Goal: Navigation & Orientation: Find specific page/section

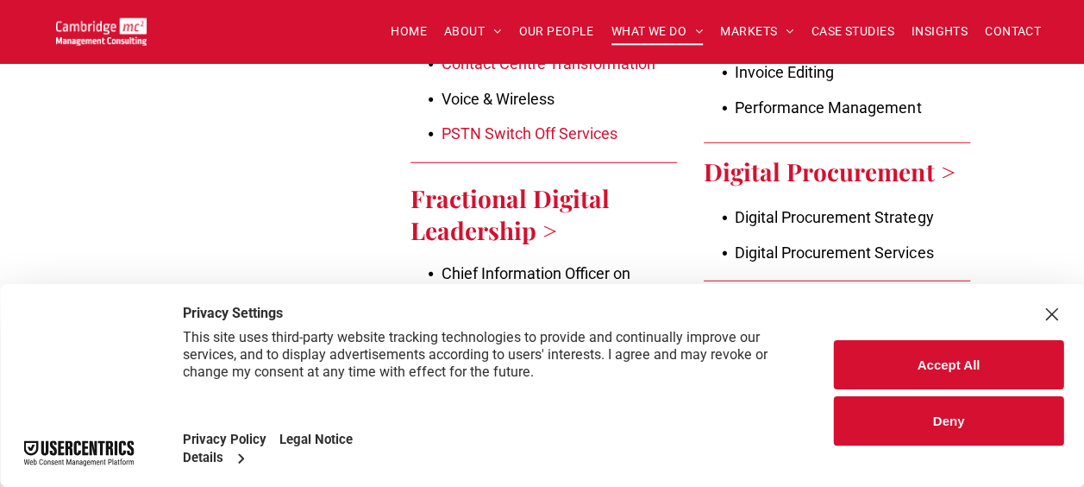
scroll to position [2329, 0]
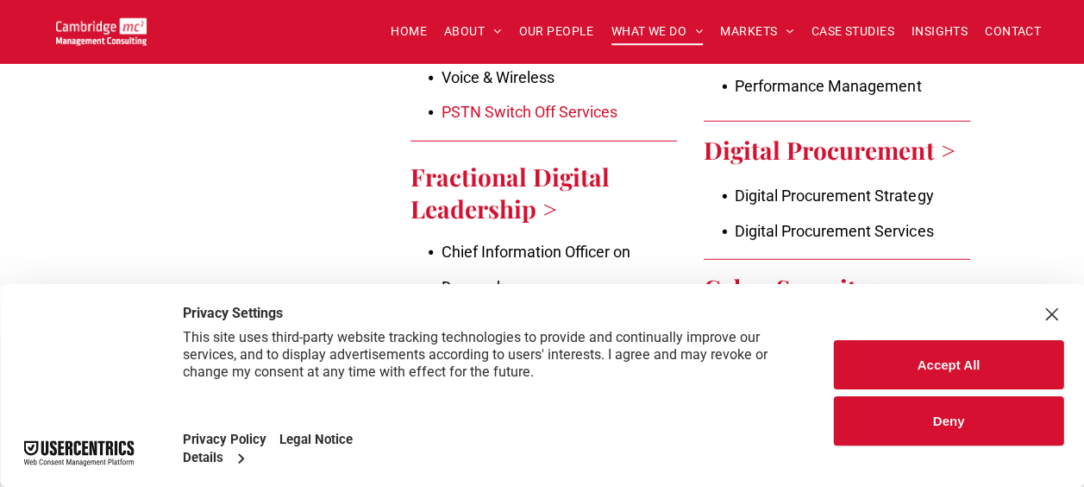
click at [1054, 313] on div "Close Layer" at bounding box center [1051, 314] width 24 height 24
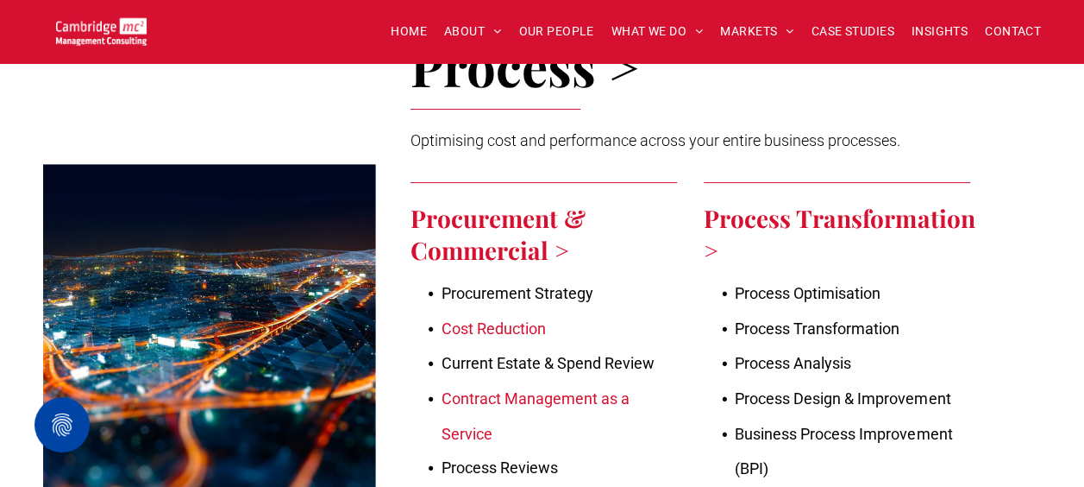
scroll to position [3278, 0]
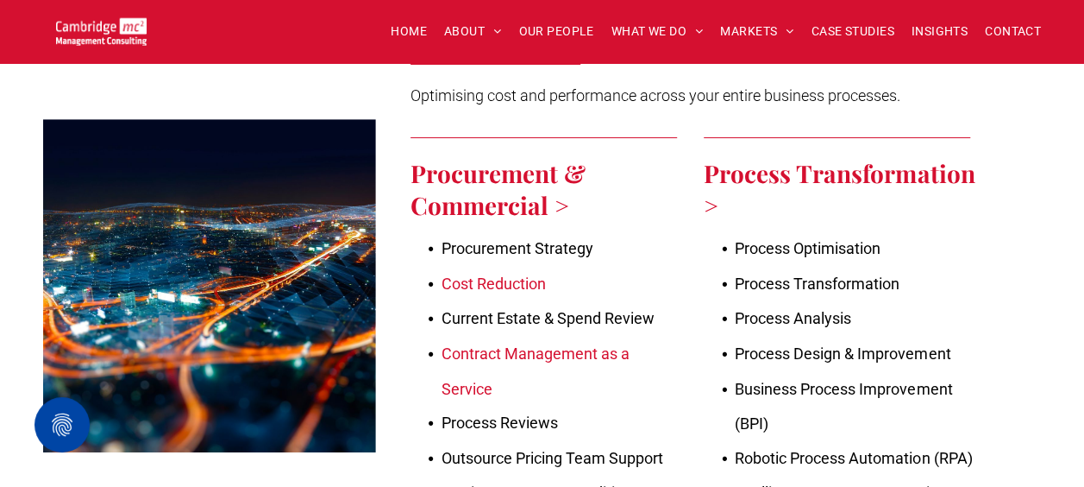
click at [535, 274] on link "Cost Reduction" at bounding box center [494, 283] width 104 height 18
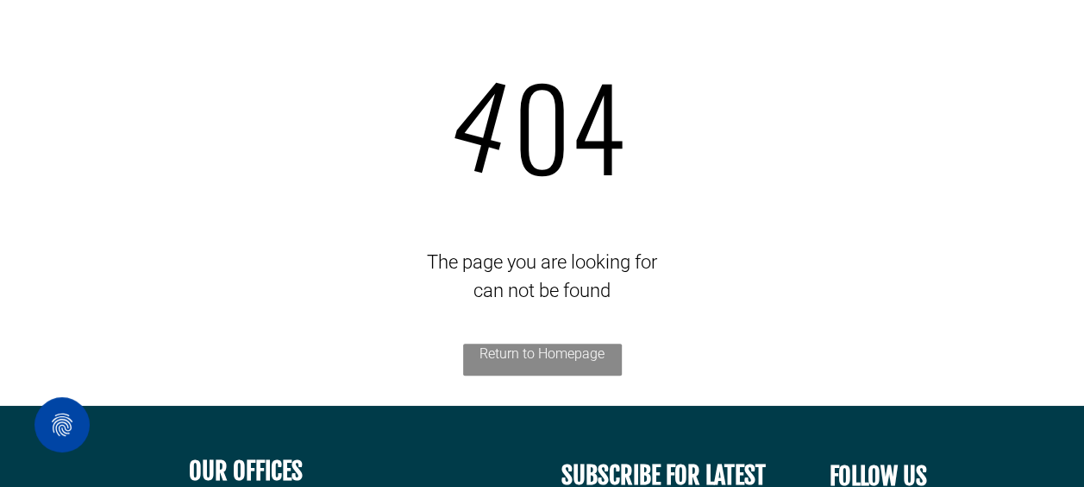
scroll to position [173, 0]
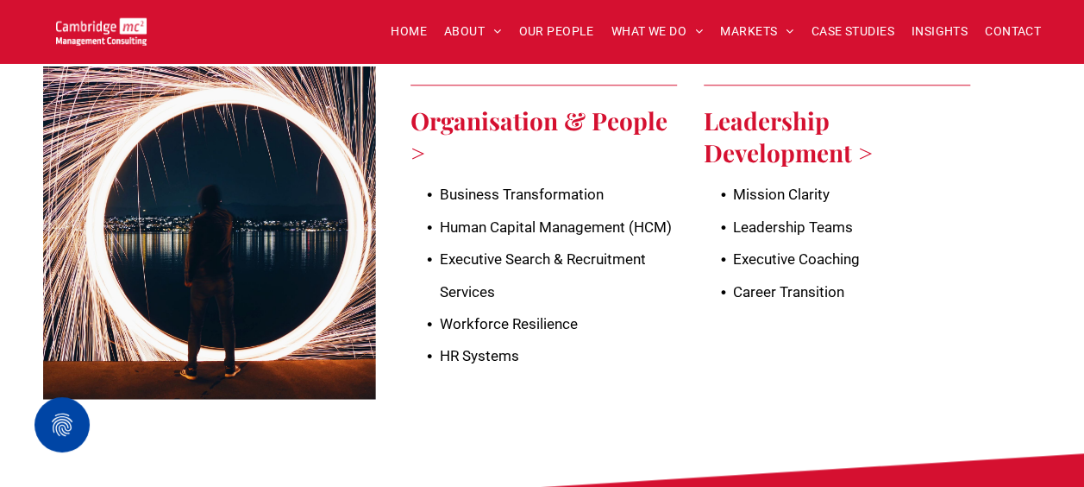
scroll to position [4141, 0]
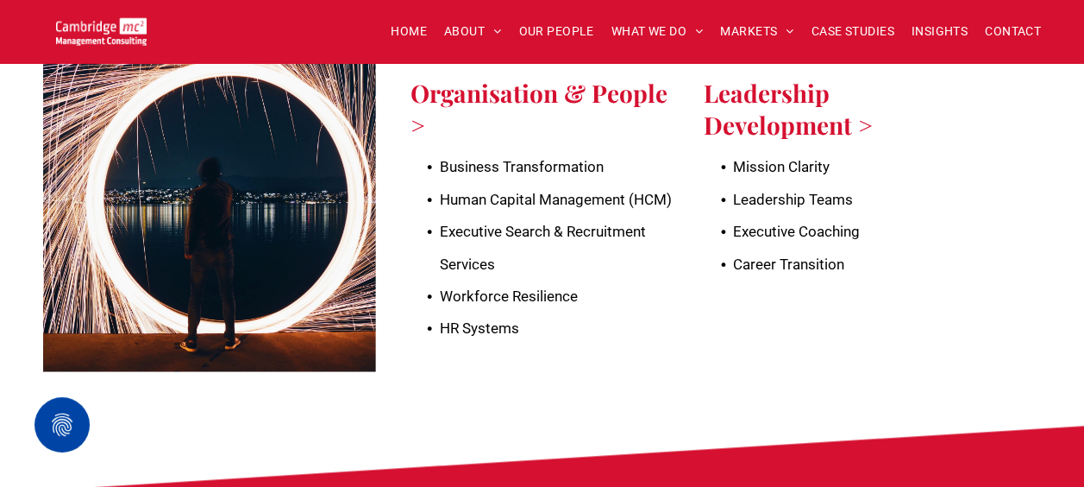
click at [789, 191] on span "Leadership Teams" at bounding box center [793, 199] width 120 height 17
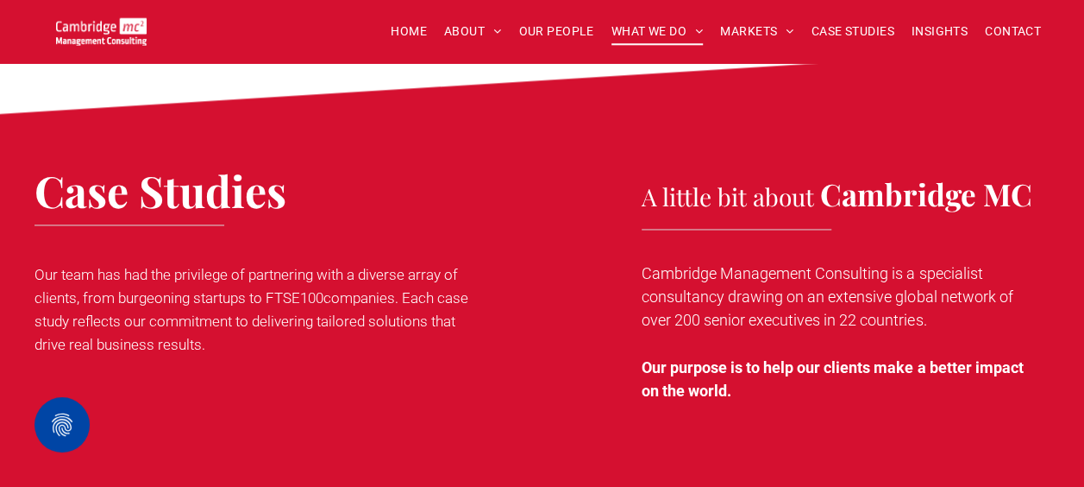
scroll to position [4572, 0]
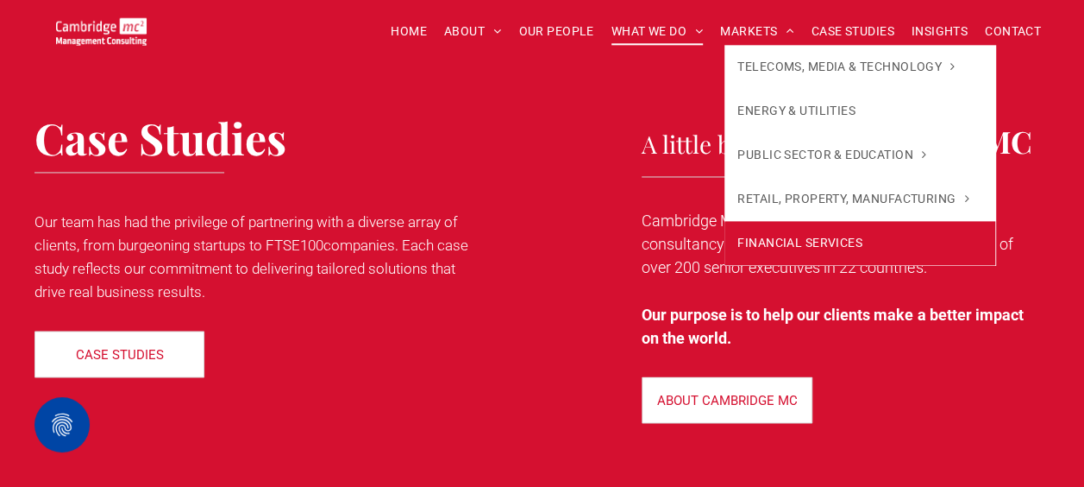
click at [769, 242] on span "FINANCIAL SERVICES" at bounding box center [800, 243] width 125 height 18
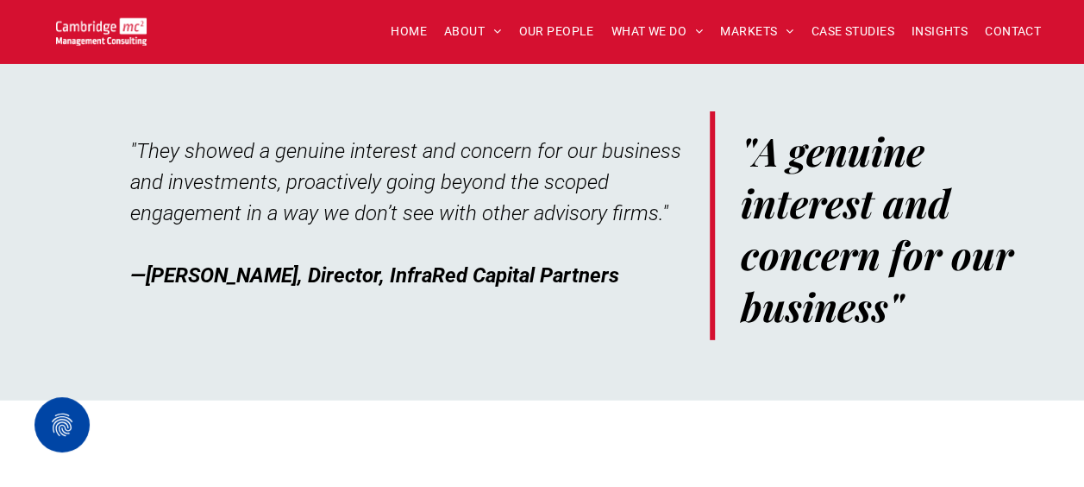
scroll to position [5693, 0]
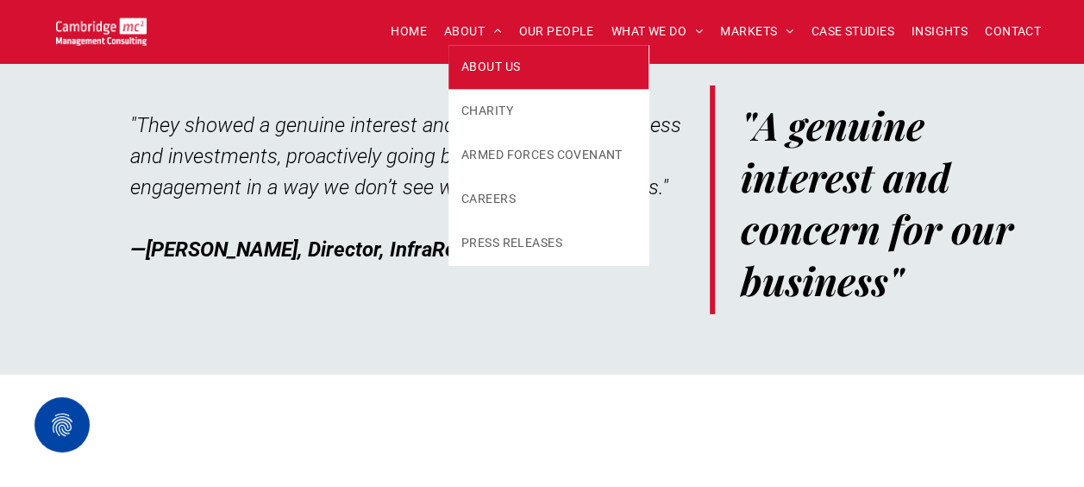
click at [479, 57] on link "ABOUT US" at bounding box center [549, 67] width 200 height 44
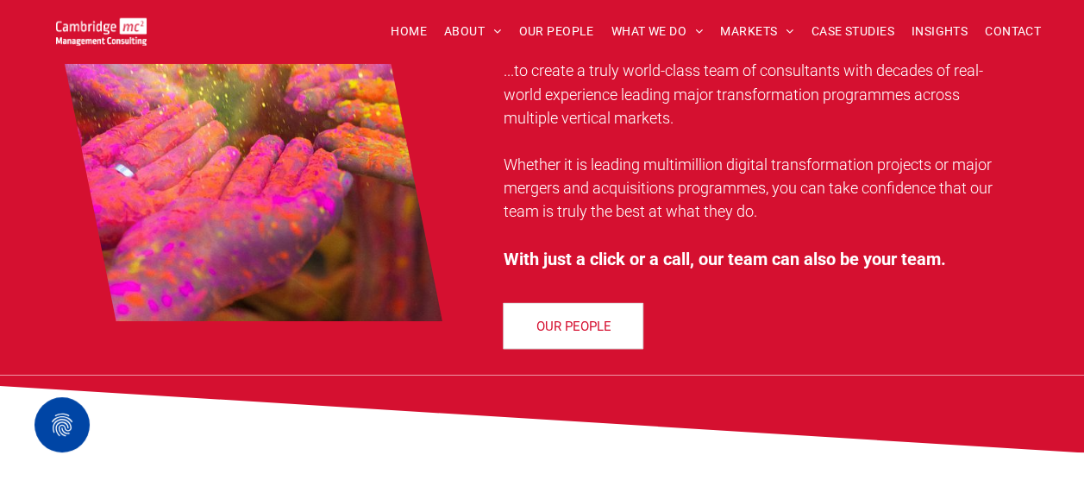
scroll to position [1553, 0]
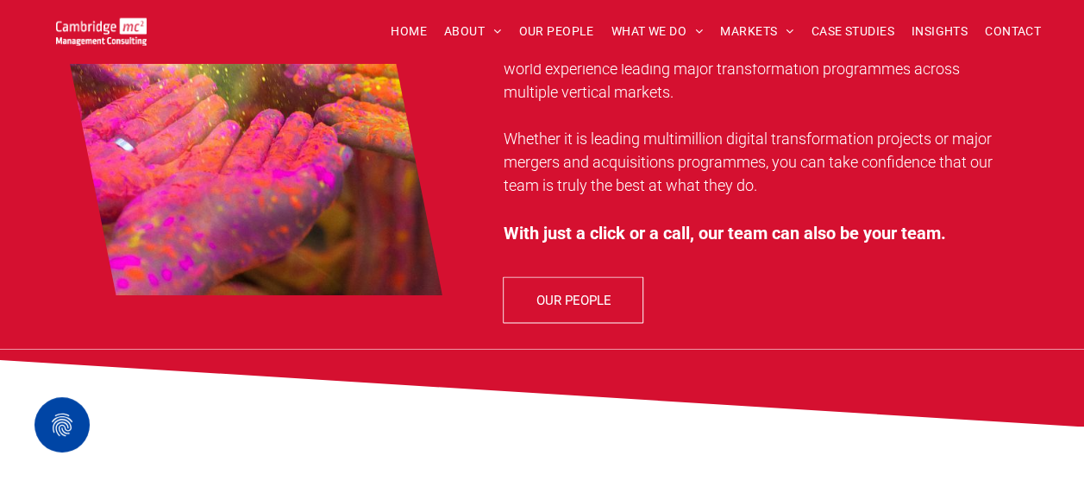
click at [574, 286] on span "OUR PEOPLE" at bounding box center [574, 299] width 75 height 43
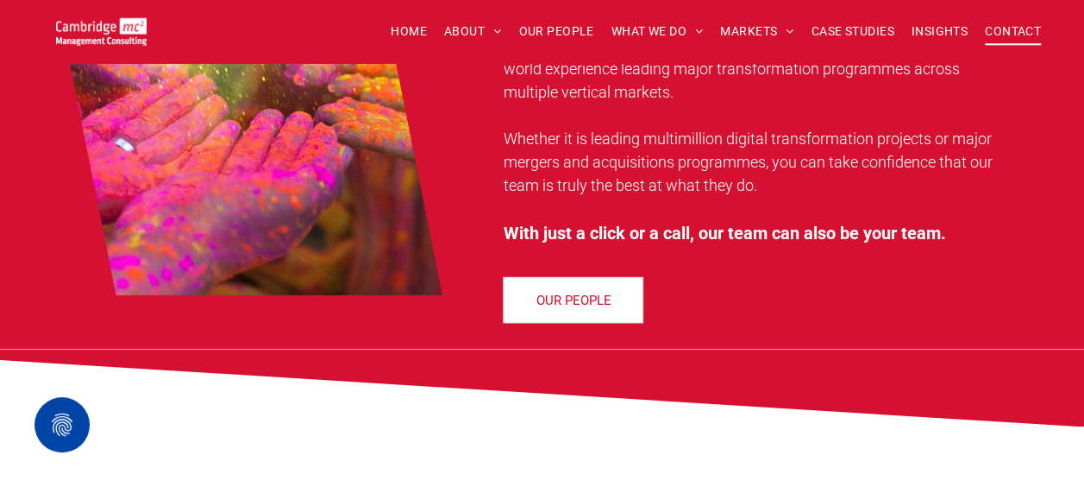
click at [1016, 38] on span "CONTACT" at bounding box center [1013, 31] width 56 height 27
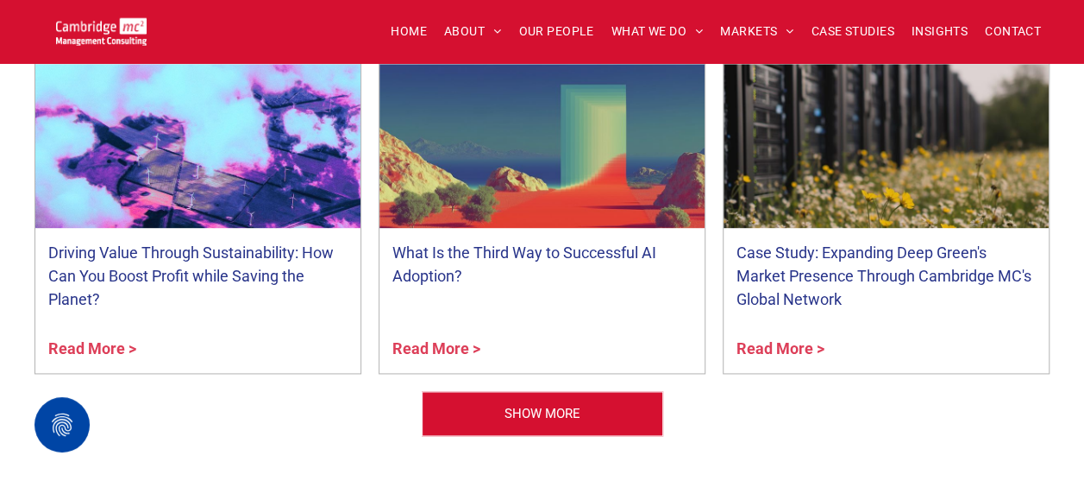
scroll to position [4486, 0]
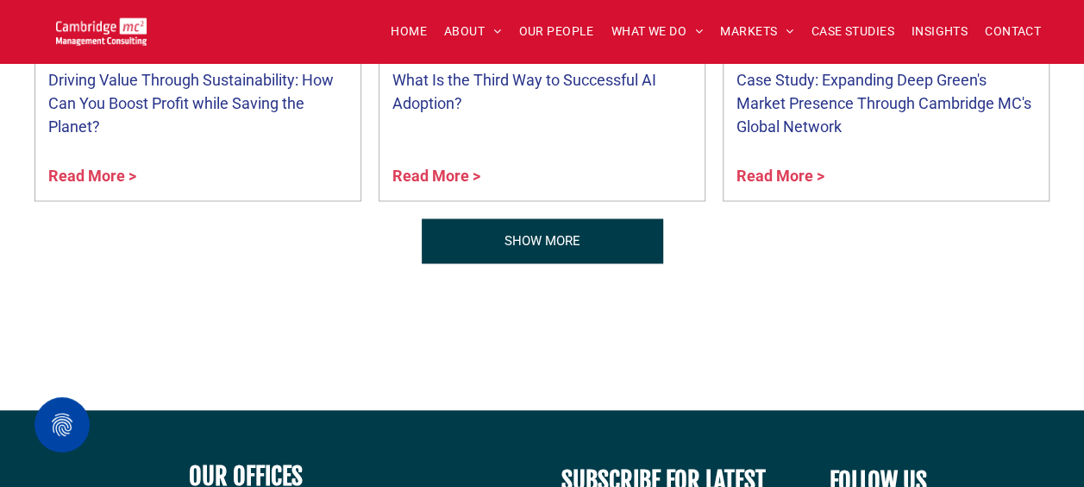
click at [549, 219] on span "SHOW MORE" at bounding box center [543, 240] width 76 height 43
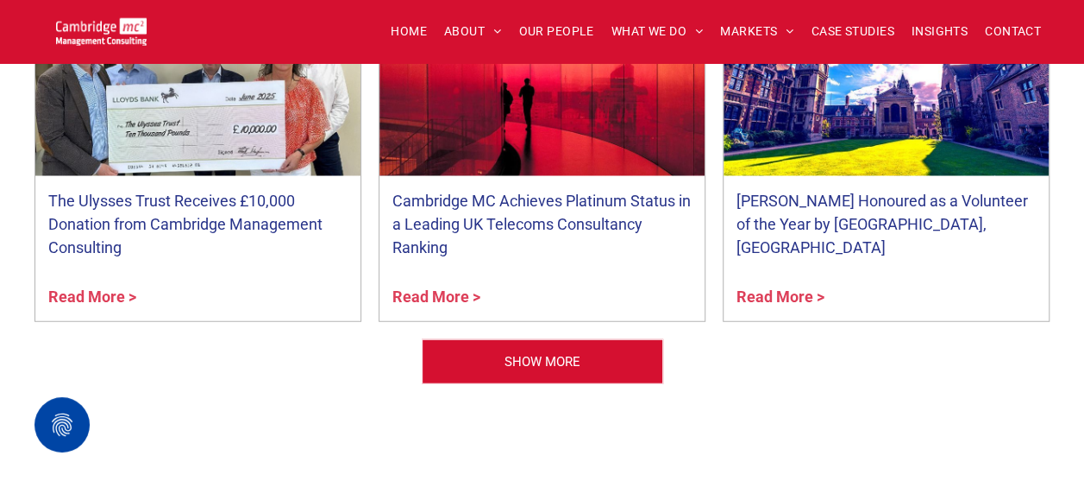
scroll to position [5521, 0]
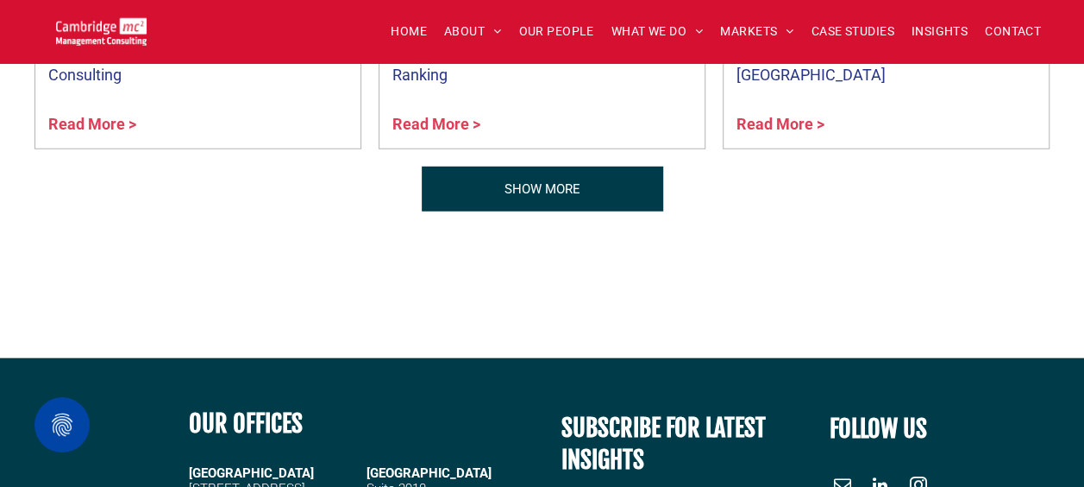
click at [545, 167] on span "SHOW MORE" at bounding box center [543, 188] width 76 height 43
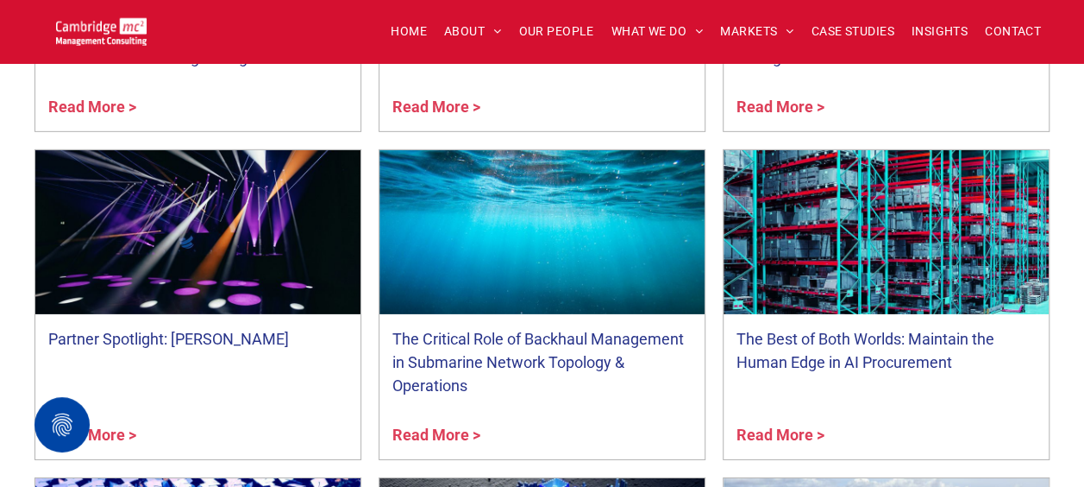
scroll to position [5952, 0]
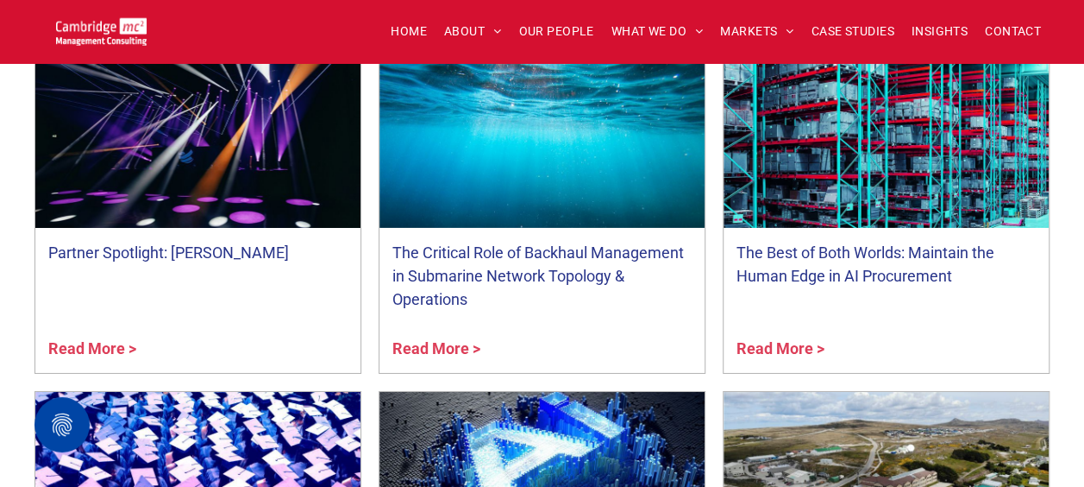
click at [232, 241] on link "Partner Spotlight: Simon Crimp" at bounding box center [197, 252] width 299 height 23
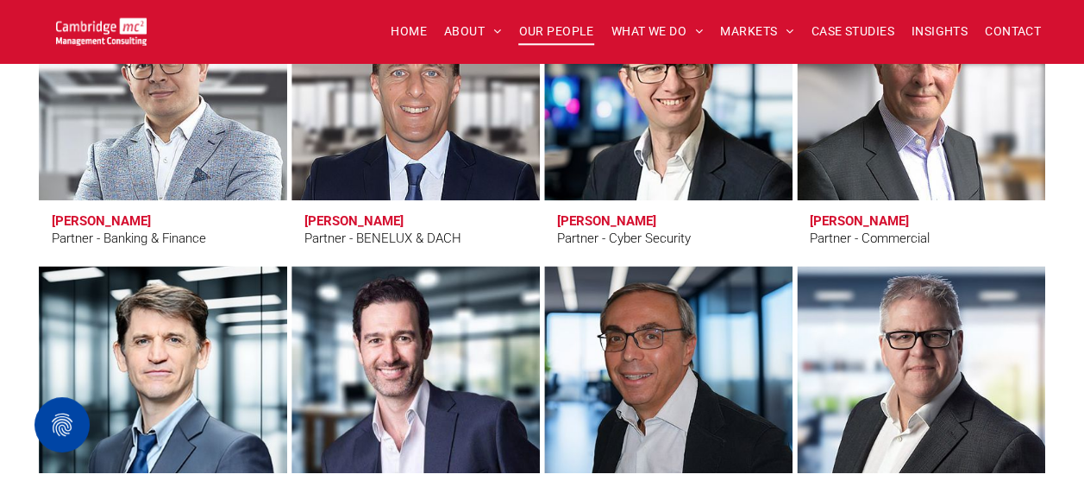
scroll to position [3795, 0]
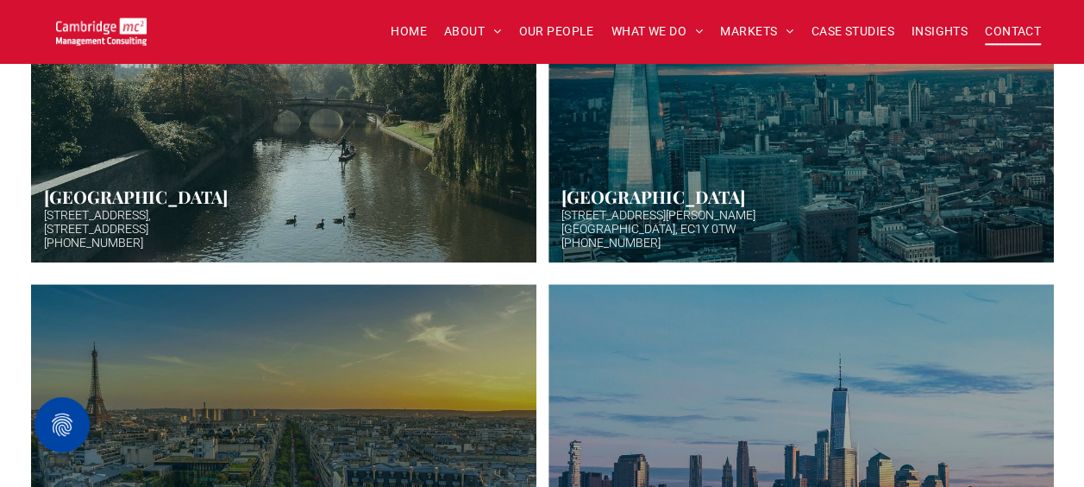
scroll to position [518, 0]
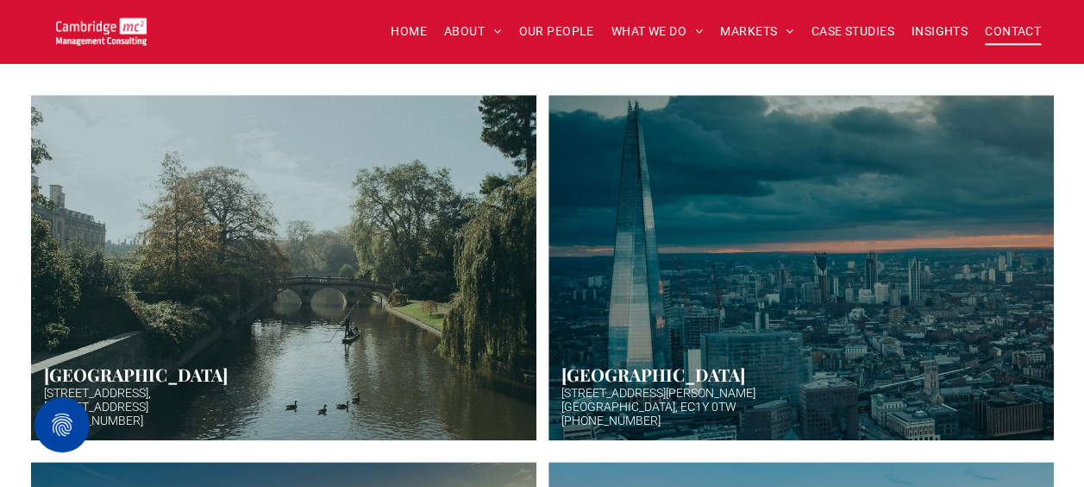
click at [209, 240] on link "Hazy afternoon photo of river and bridge in Cambridge. Punt boat in middle-dist…" at bounding box center [284, 268] width 536 height 366
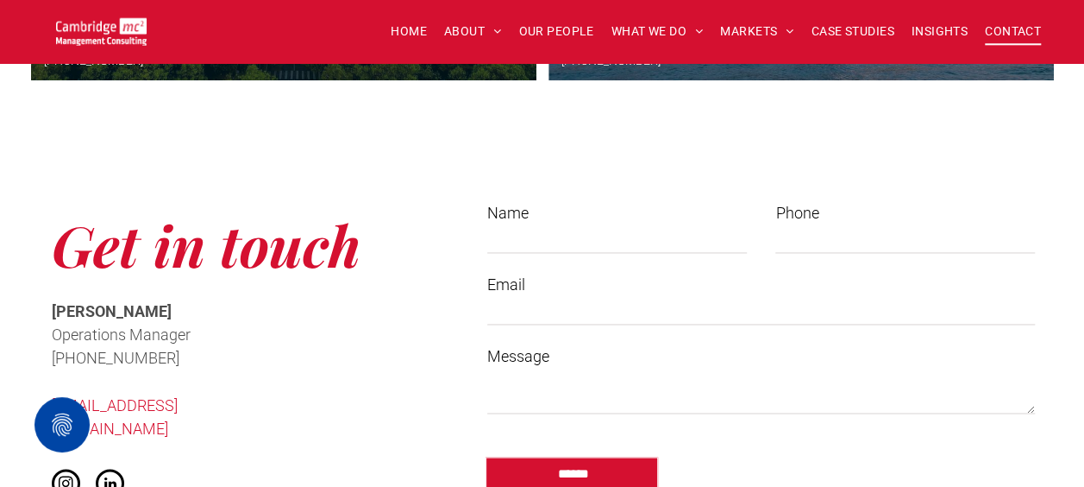
scroll to position [1208, 0]
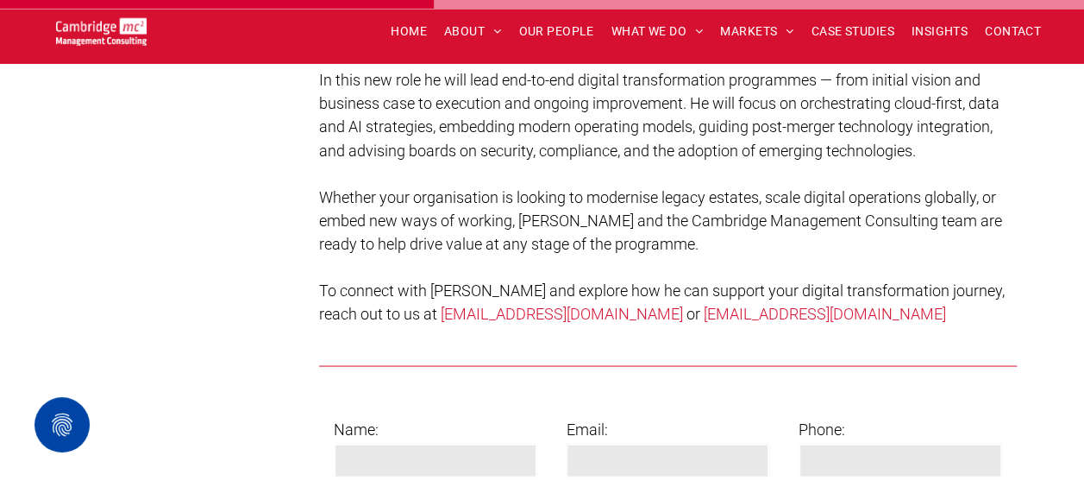
scroll to position [1553, 0]
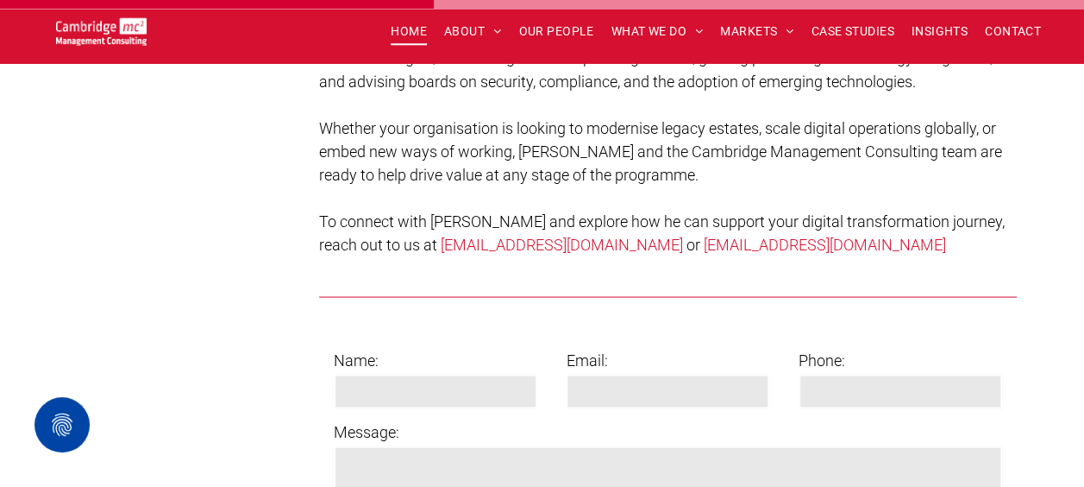
click at [415, 27] on span "HOME" at bounding box center [409, 31] width 36 height 27
